Goal: Browse casually

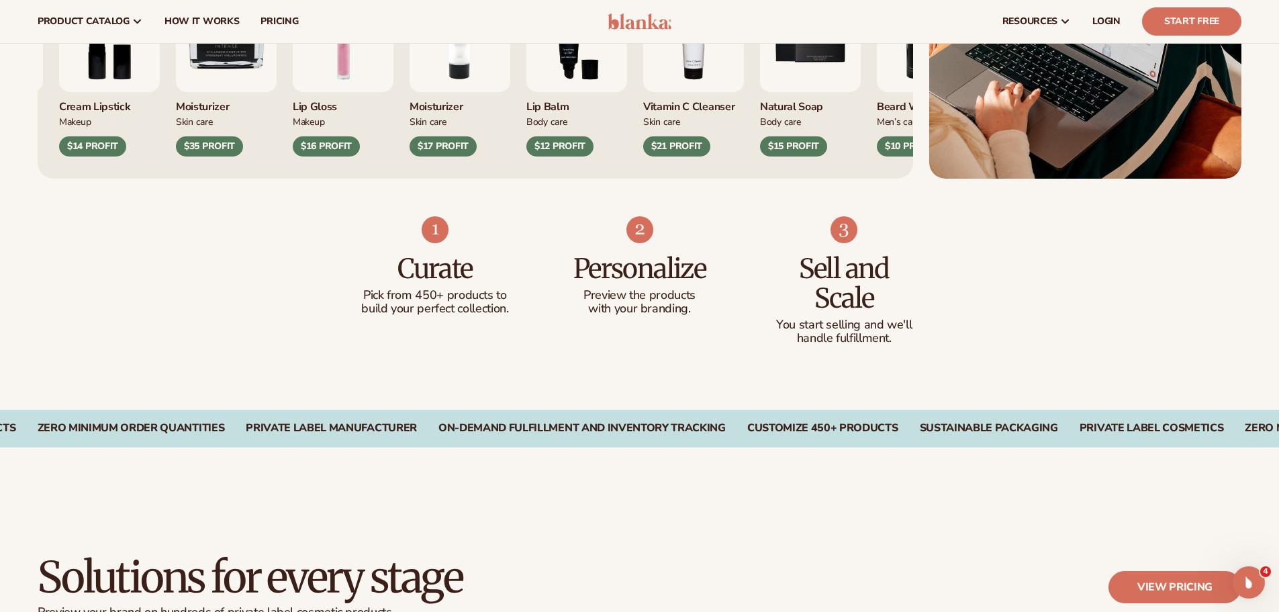
scroll to position [671, 0]
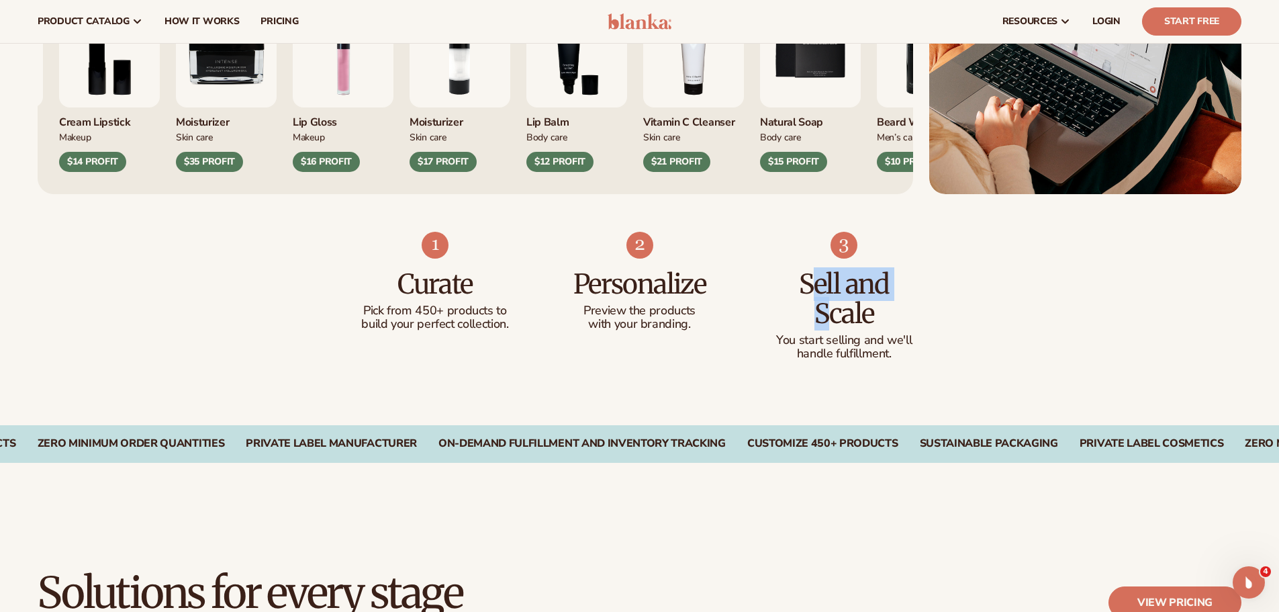
drag, startPoint x: 807, startPoint y: 277, endPoint x: 865, endPoint y: 349, distance: 92.2
click at [831, 332] on div "Sell and Scale You start selling and we'll handle fulfillment." at bounding box center [844, 309] width 151 height 102
click at [965, 351] on div "Curate Pick from 450+ products to build your perfect collection. Personalize Pr…" at bounding box center [639, 309] width 1279 height 231
click at [610, 277] on h3 "Personalize" at bounding box center [639, 284] width 151 height 30
click at [612, 279] on h3 "Personalize" at bounding box center [639, 284] width 151 height 30
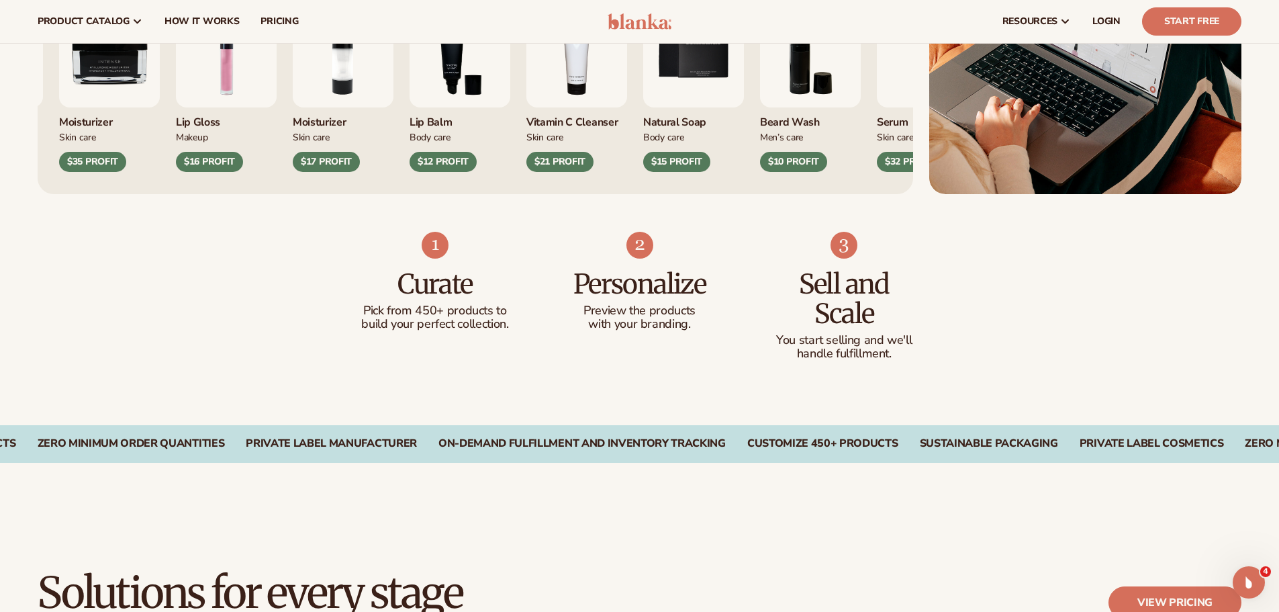
drag, startPoint x: 654, startPoint y: 285, endPoint x: 659, endPoint y: 289, distance: 7.1
click at [657, 289] on h3 "Personalize" at bounding box center [639, 284] width 151 height 30
click at [661, 290] on h3 "Personalize" at bounding box center [639, 284] width 151 height 30
click at [668, 324] on p "with your branding." at bounding box center [639, 324] width 151 height 13
drag, startPoint x: 637, startPoint y: 307, endPoint x: 651, endPoint y: 333, distance: 29.4
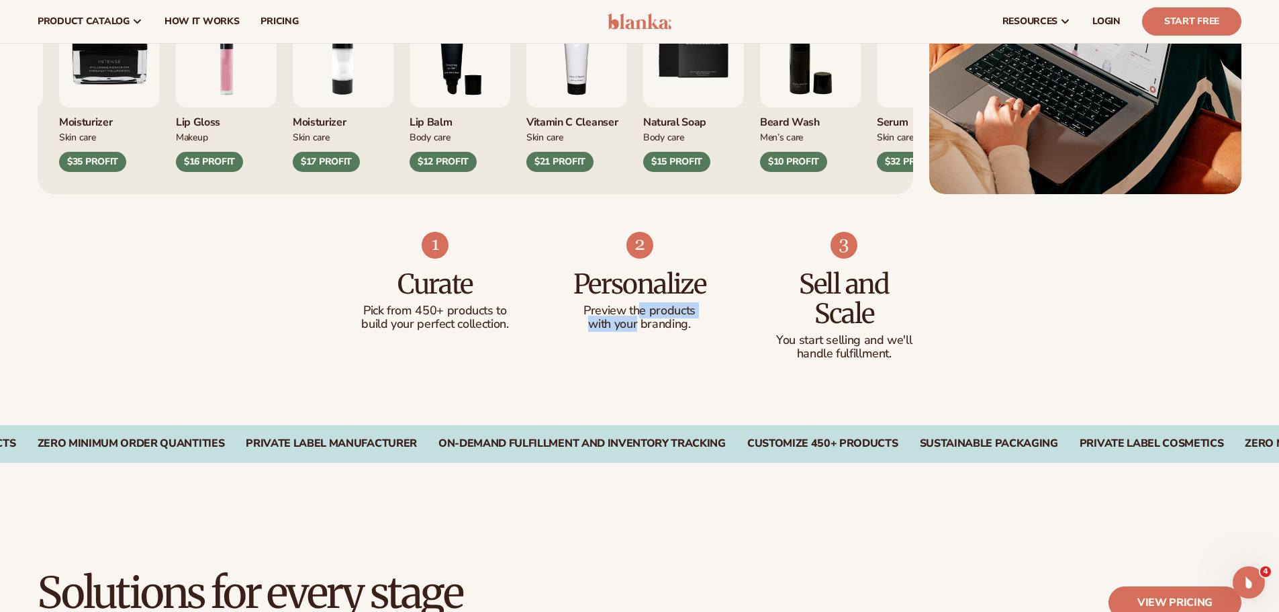
click at [640, 332] on li "Personalize Preview the products with your branding." at bounding box center [639, 296] width 151 height 129
click at [691, 320] on p "with your branding." at bounding box center [639, 324] width 151 height 13
drag, startPoint x: 645, startPoint y: 311, endPoint x: 686, endPoint y: 327, distance: 44.0
click at [648, 331] on div "Preview the products with your branding." at bounding box center [639, 317] width 151 height 27
click at [703, 322] on p "with your branding." at bounding box center [639, 324] width 151 height 13
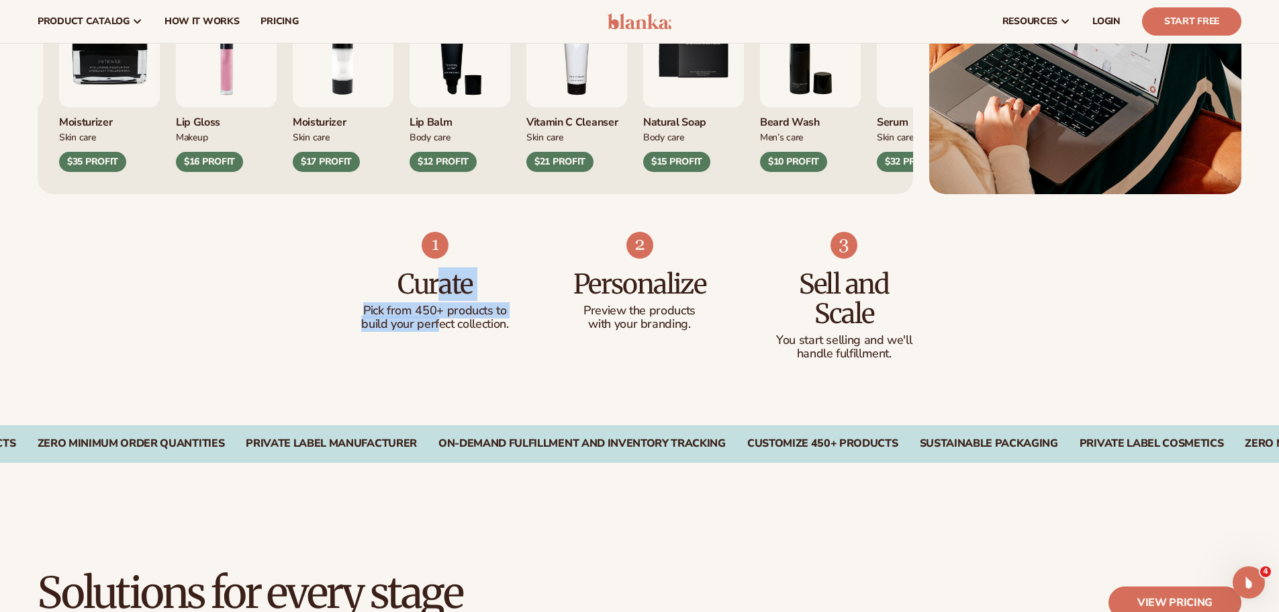
drag, startPoint x: 438, startPoint y: 277, endPoint x: 444, endPoint y: 336, distance: 59.5
click at [442, 333] on li "Curate Pick from 450+ products to build your perfect collection." at bounding box center [435, 296] width 151 height 129
click at [539, 327] on ul "Curate Pick from 450+ products to build your perfect collection. Personalize Pr…" at bounding box center [640, 296] width 560 height 129
click at [444, 285] on h3 "Curate" at bounding box center [435, 284] width 151 height 30
click at [445, 286] on h3 "Curate" at bounding box center [435, 284] width 151 height 30
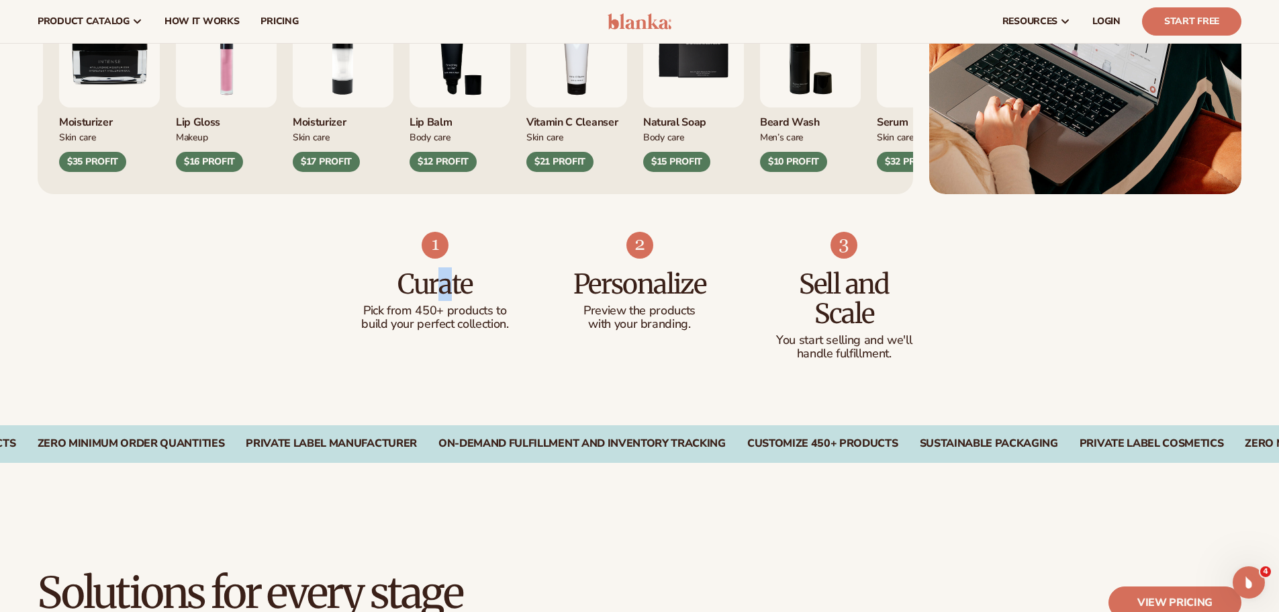
click at [450, 287] on h3 "Curate" at bounding box center [435, 284] width 151 height 30
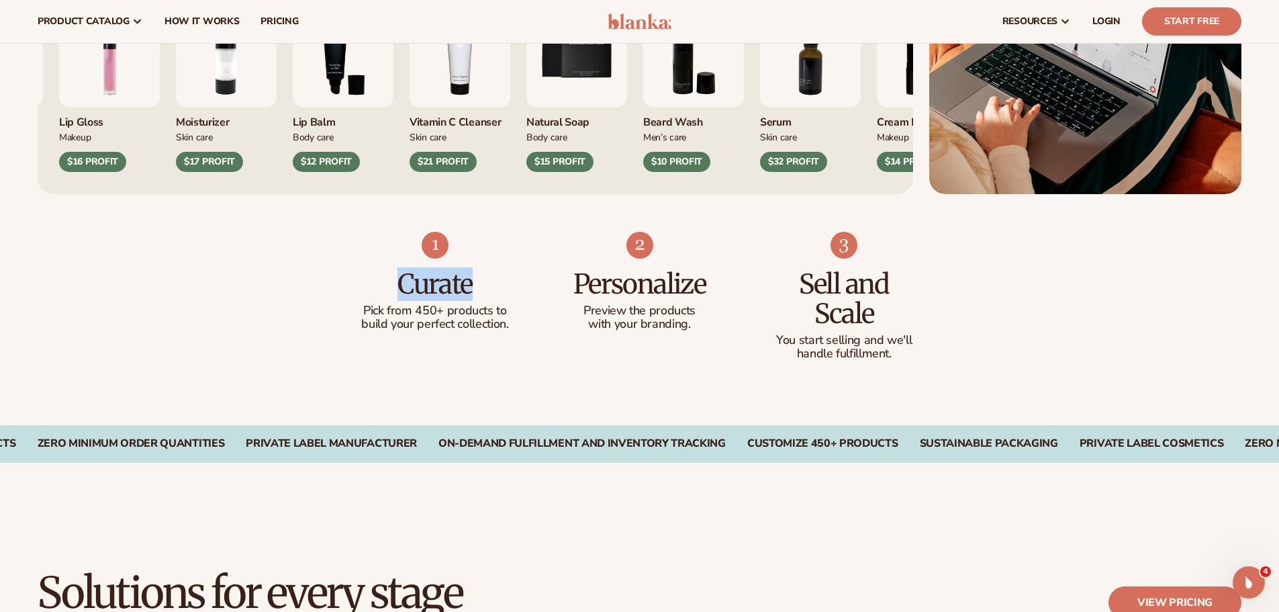
drag, startPoint x: 477, startPoint y: 285, endPoint x: 393, endPoint y: 278, distance: 84.2
click at [393, 278] on h3 "Curate" at bounding box center [435, 284] width 151 height 30
copy h3 "Curate"
